Goal: Entertainment & Leisure: Consume media (video, audio)

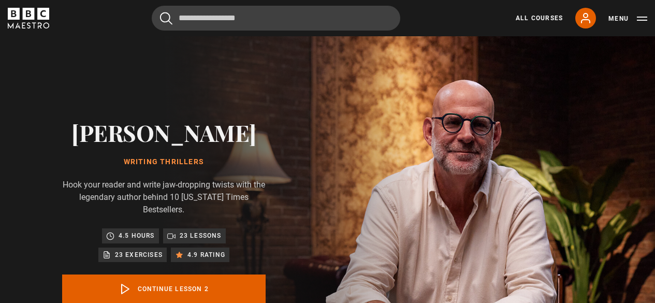
drag, startPoint x: 0, startPoint y: 0, endPoint x: 254, endPoint y: 167, distance: 303.7
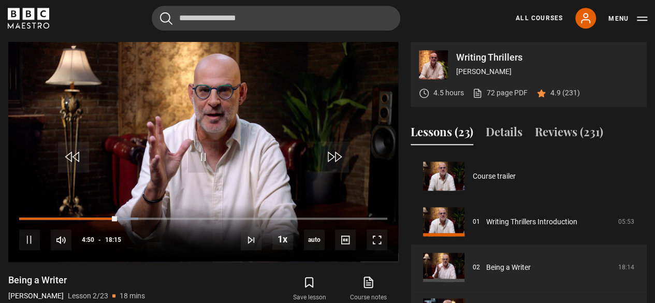
scroll to position [46, 0]
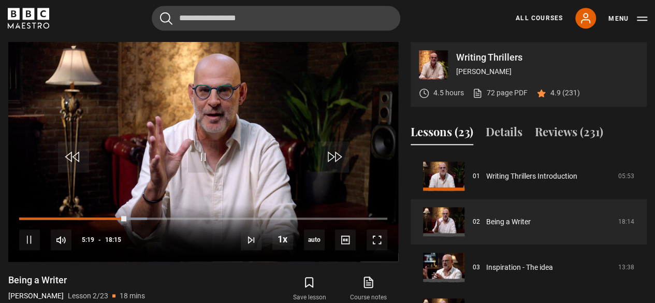
click at [208, 277] on div "Save lesson Course notes opens in new tab" at bounding box center [303, 289] width 192 height 30
click at [377, 239] on span "Video Player" at bounding box center [377, 239] width 21 height 21
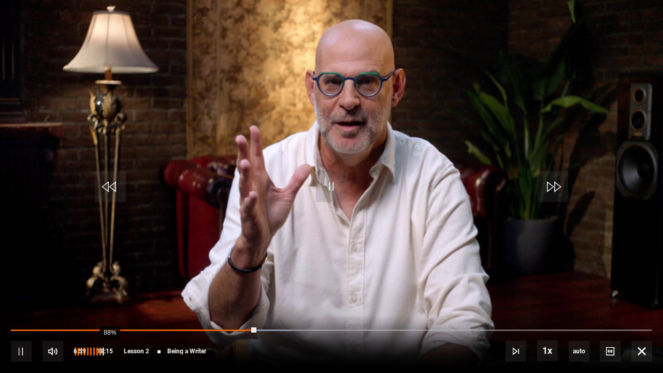
click at [109, 302] on div "88%" at bounding box center [109, 352] width 1 height 8
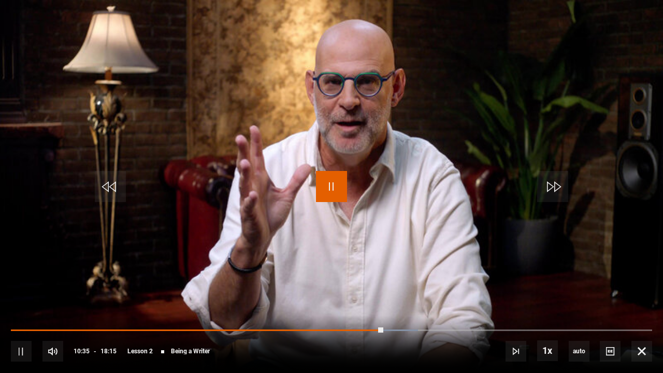
click at [326, 195] on span "Video Player" at bounding box center [331, 186] width 31 height 31
click at [330, 184] on span "Video Player" at bounding box center [331, 186] width 31 height 31
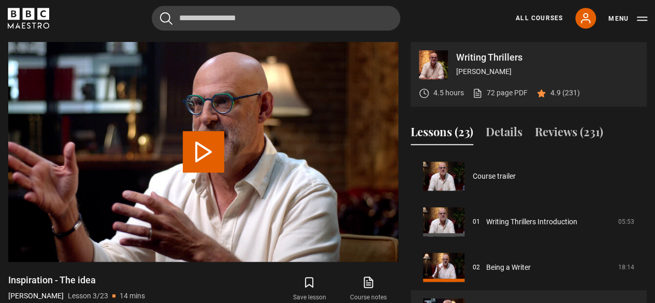
scroll to position [91, 0]
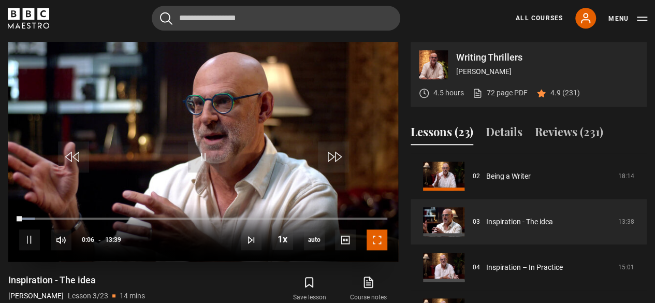
click at [378, 240] on span "Video Player" at bounding box center [377, 239] width 21 height 21
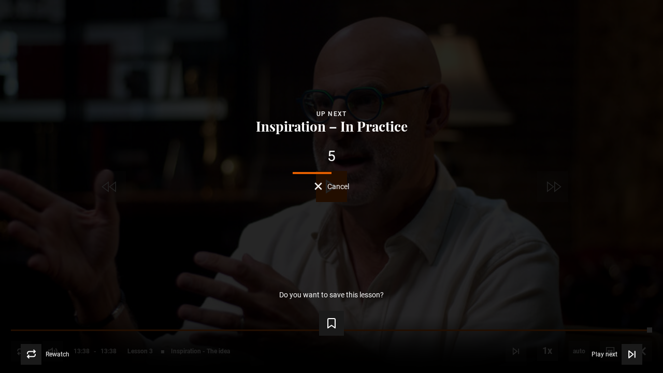
click at [329, 185] on span "Cancel" at bounding box center [338, 186] width 22 height 7
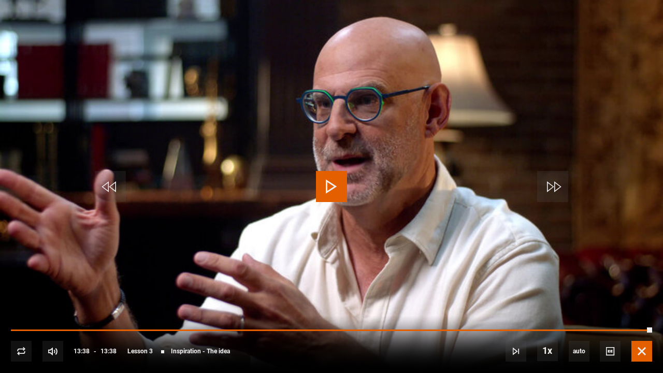
click at [642, 302] on span "Video Player" at bounding box center [641, 351] width 21 height 21
